Goal: Task Accomplishment & Management: Manage account settings

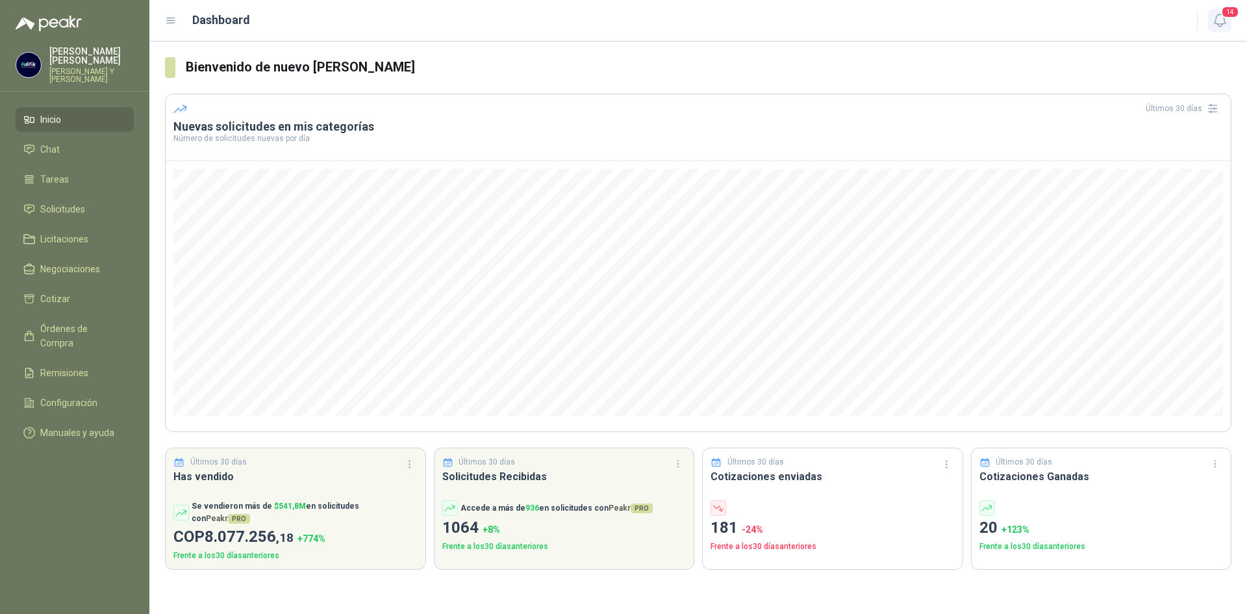
click at [1219, 23] on icon "button" at bounding box center [1220, 20] width 16 height 16
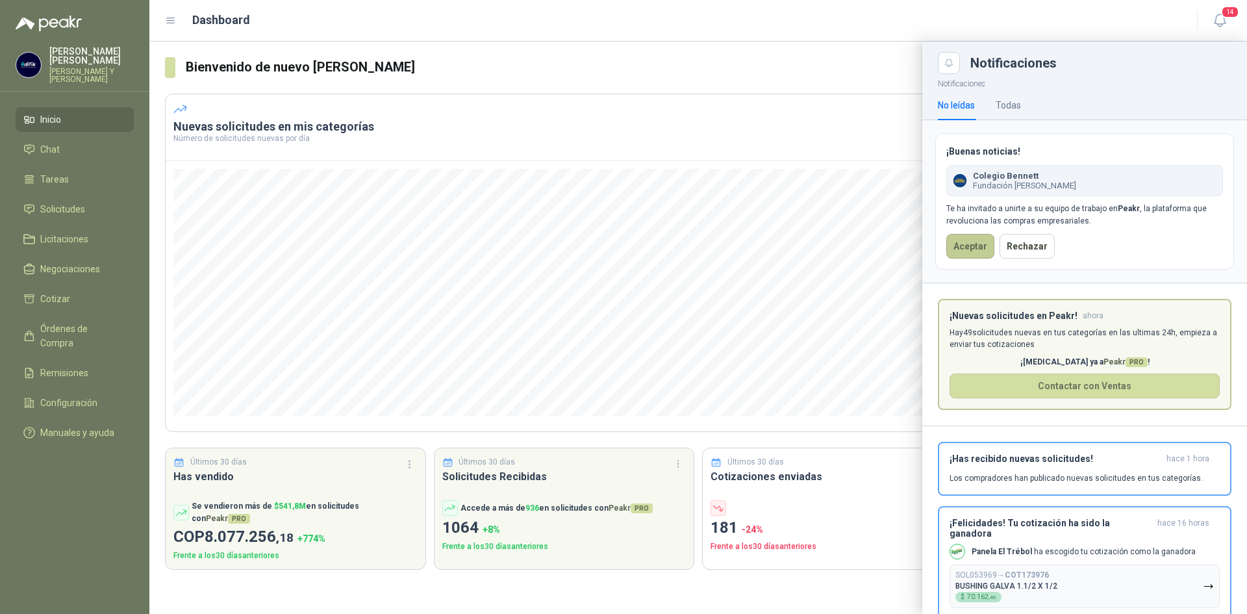
click at [977, 245] on button "Aceptar" at bounding box center [970, 246] width 48 height 25
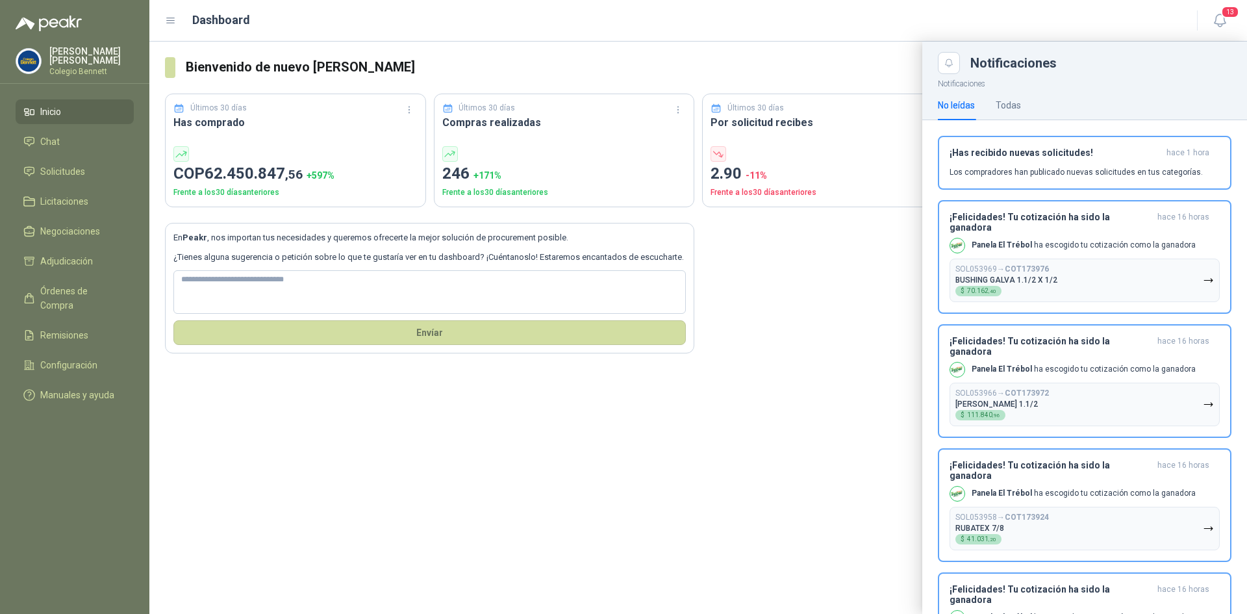
click at [807, 240] on div at bounding box center [698, 328] width 1098 height 572
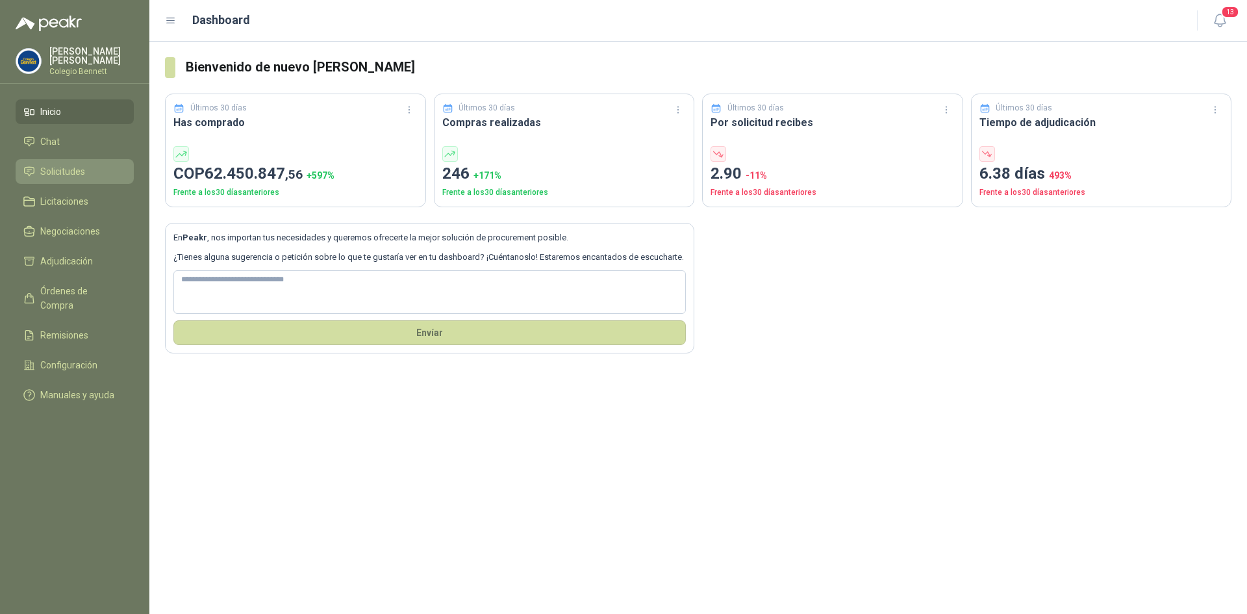
click at [62, 179] on link "Solicitudes" at bounding box center [75, 171] width 118 height 25
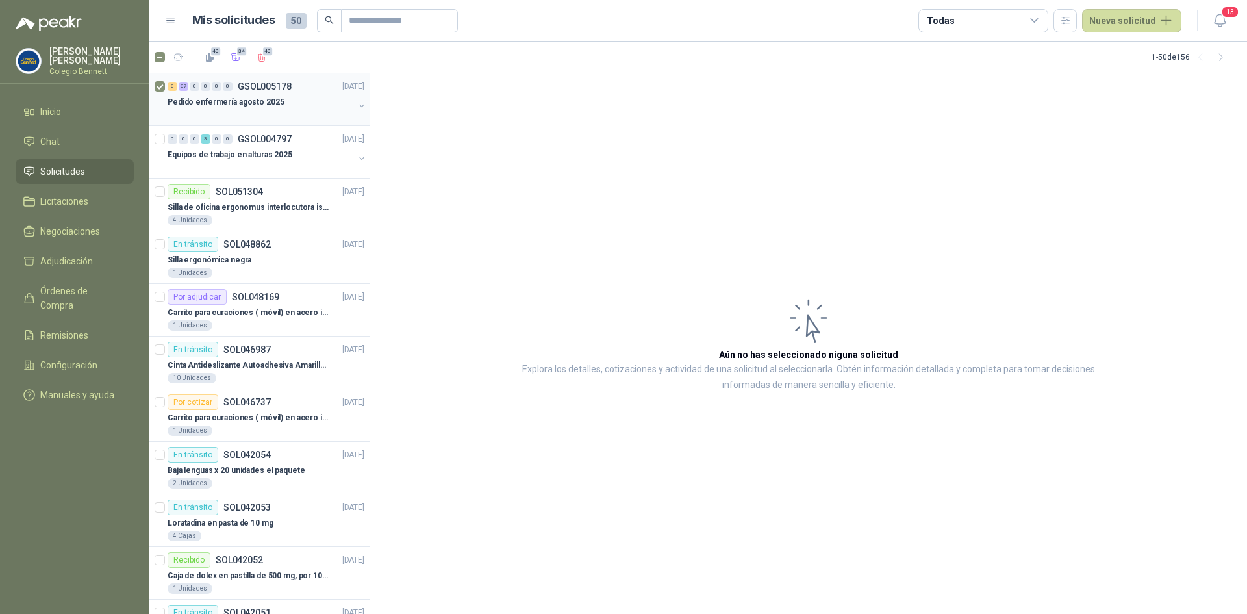
click at [357, 106] on button "button" at bounding box center [362, 106] width 10 height 10
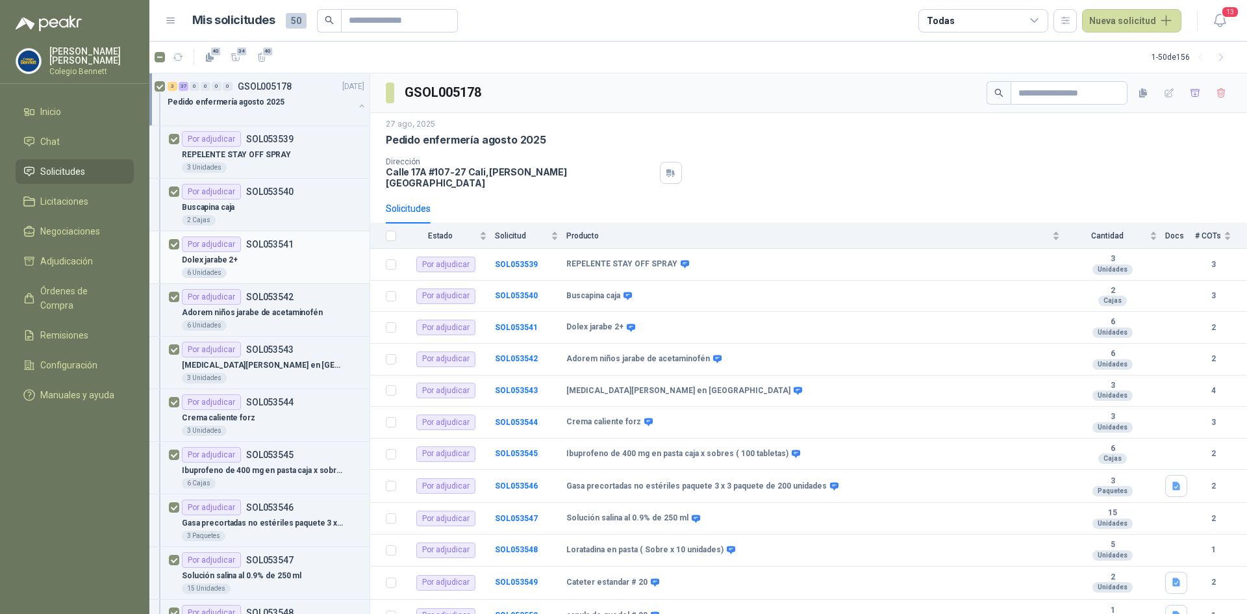
click at [267, 249] on div "Por adjudicar SOL053541" at bounding box center [238, 244] width 112 height 16
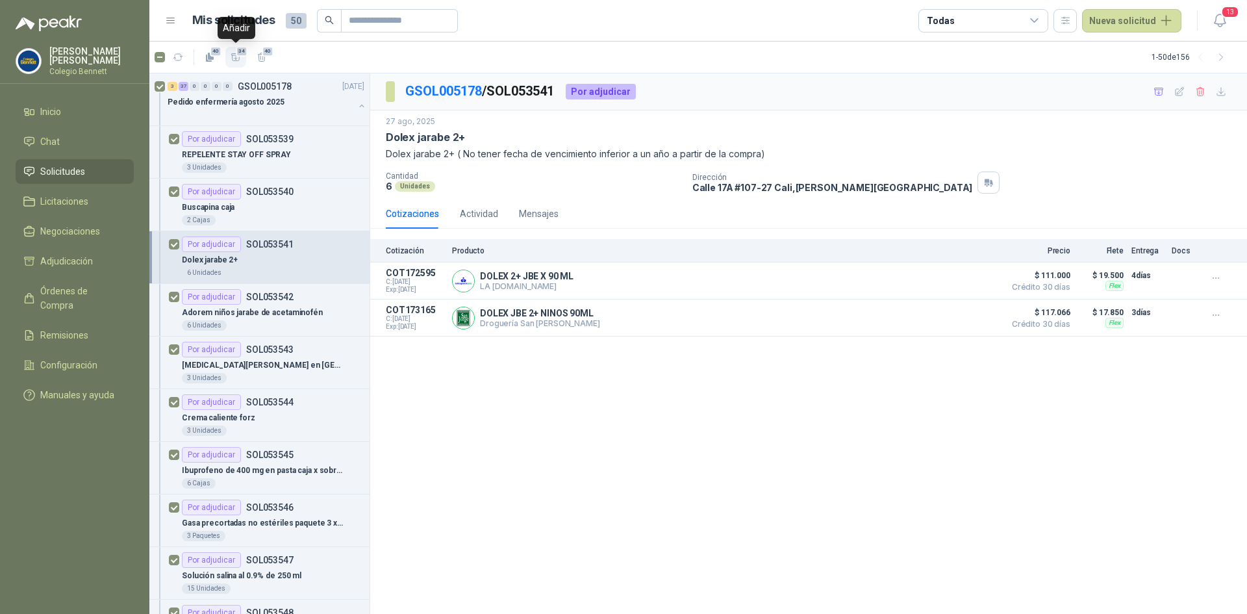
click at [235, 55] on icon "button" at bounding box center [235, 56] width 9 height 7
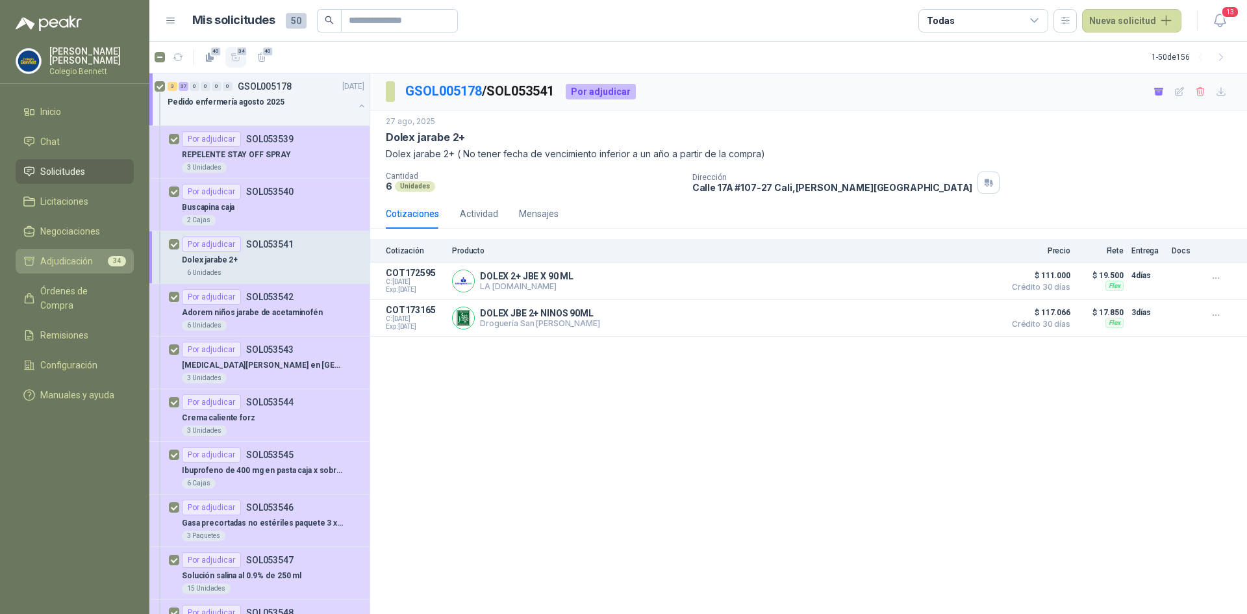
click at [79, 257] on span "Adjudicación" at bounding box center [66, 261] width 53 height 14
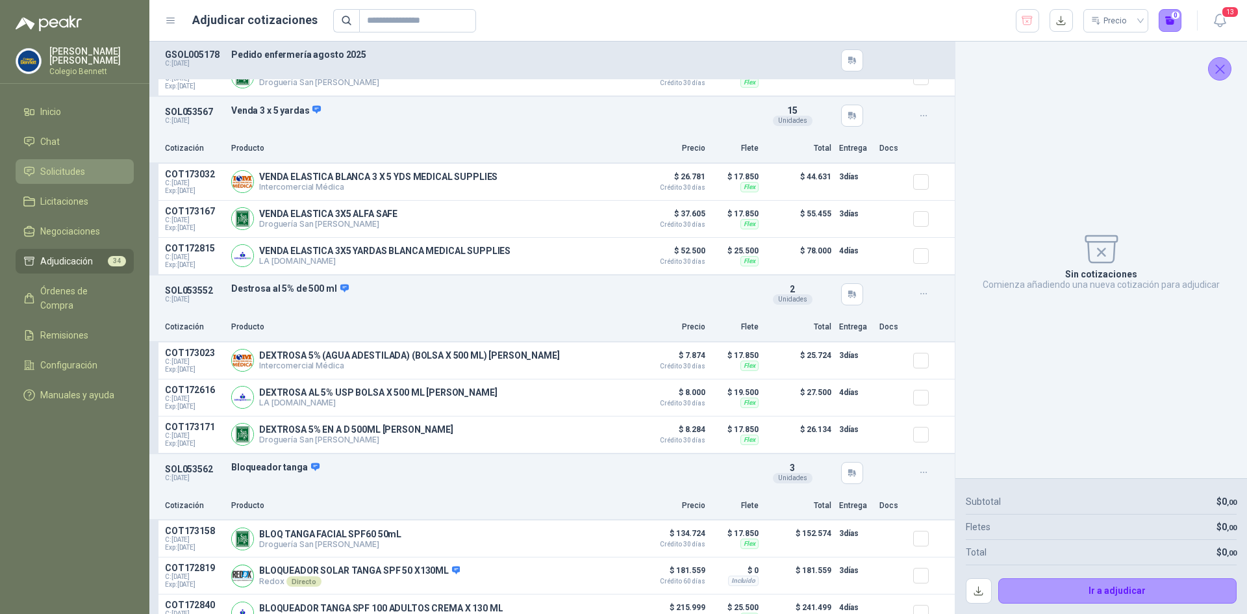
scroll to position [119, 0]
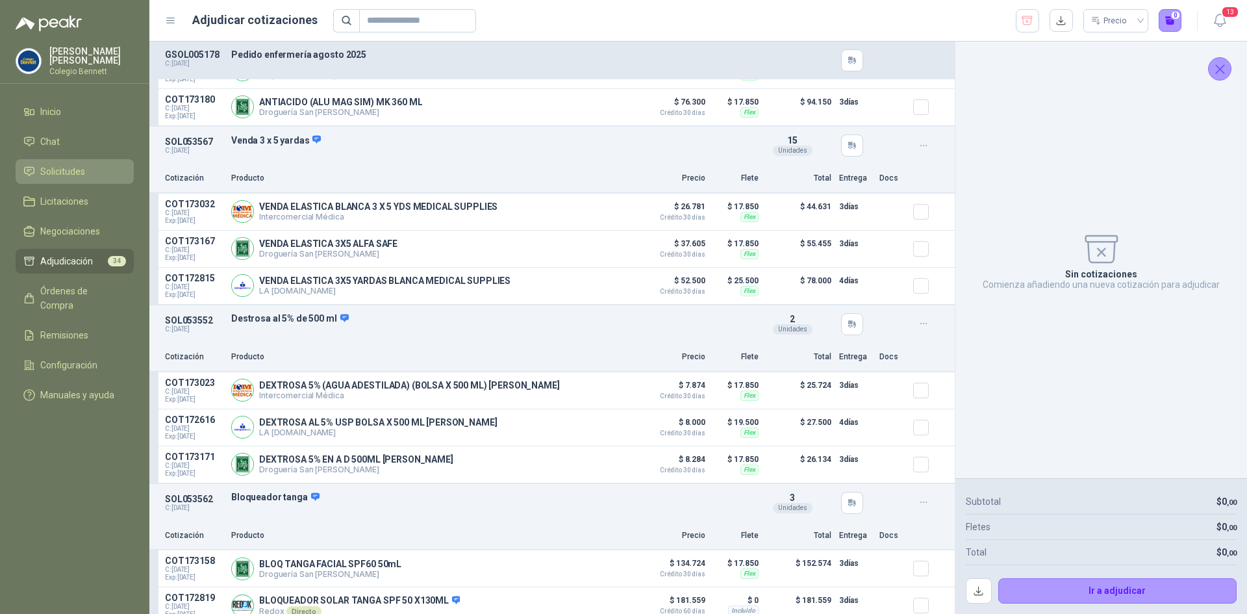
click at [67, 173] on span "Solicitudes" at bounding box center [62, 171] width 45 height 14
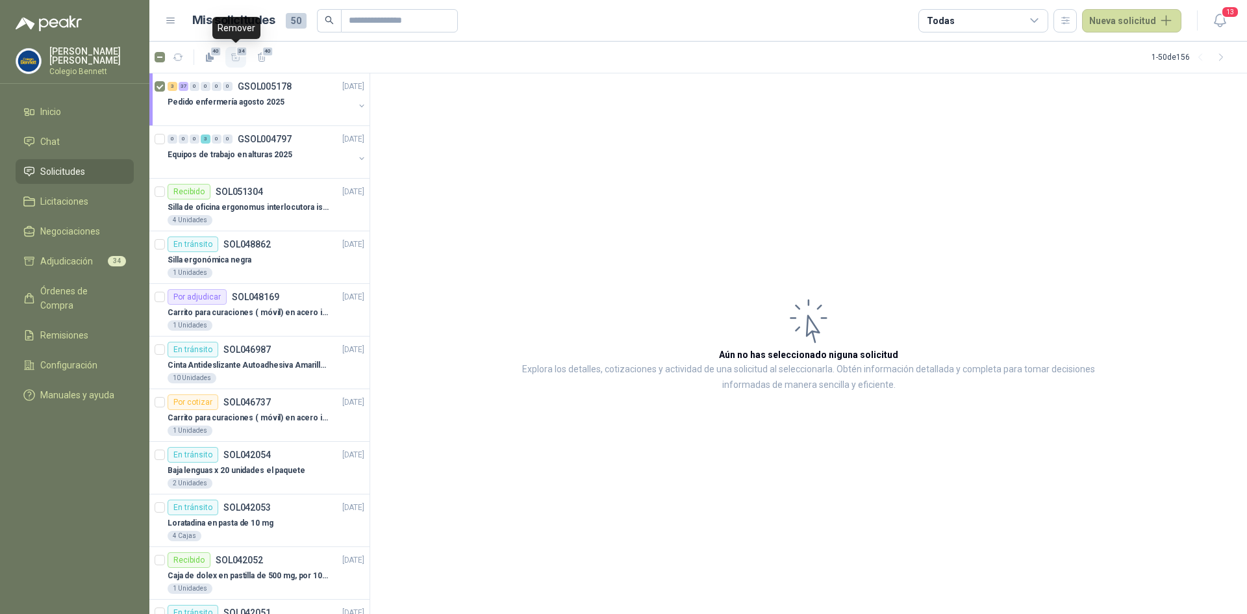
click at [234, 58] on icon "button" at bounding box center [236, 57] width 11 height 11
